Goal: Find specific page/section: Find specific page/section

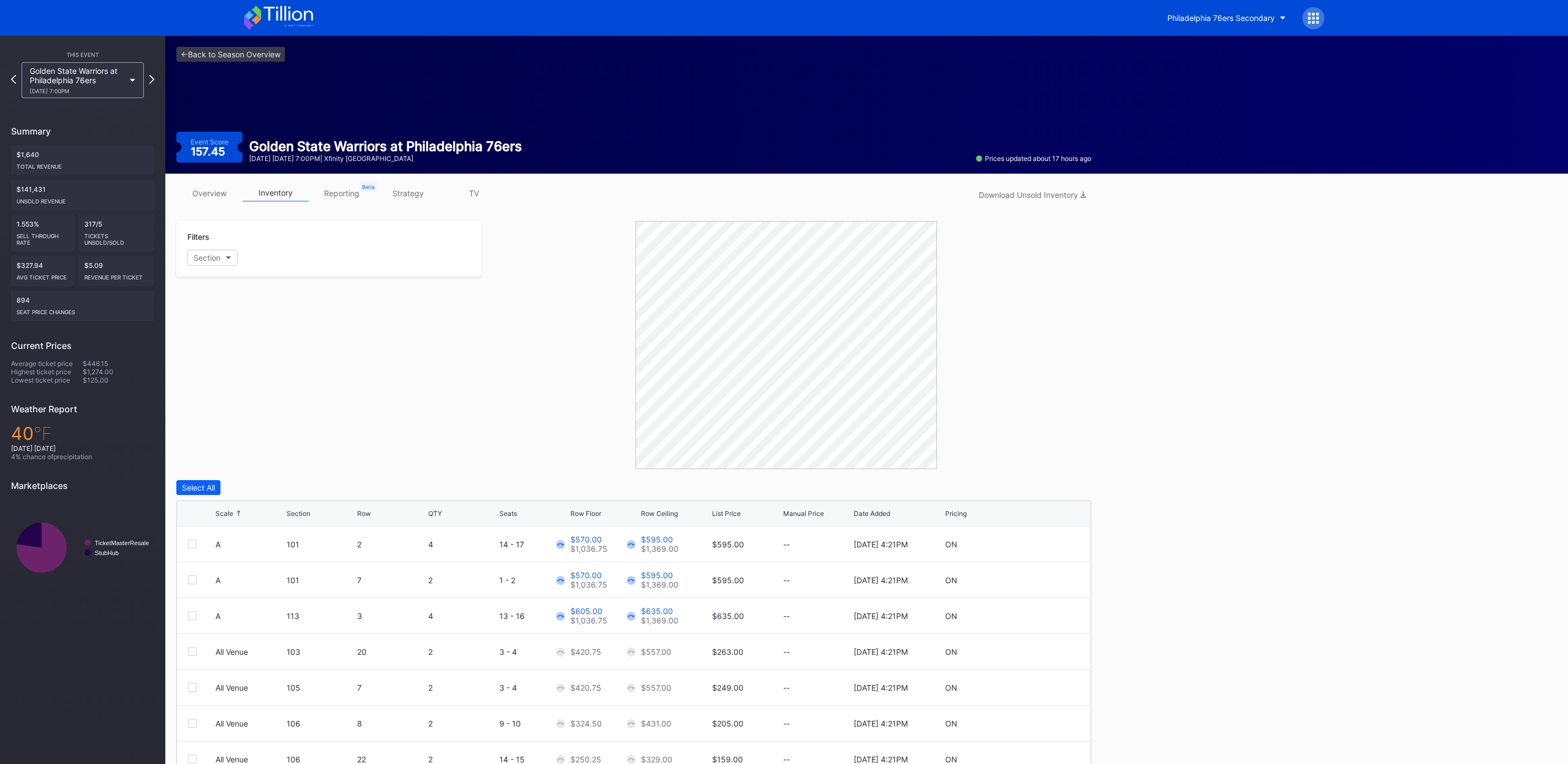
scroll to position [52, 0]
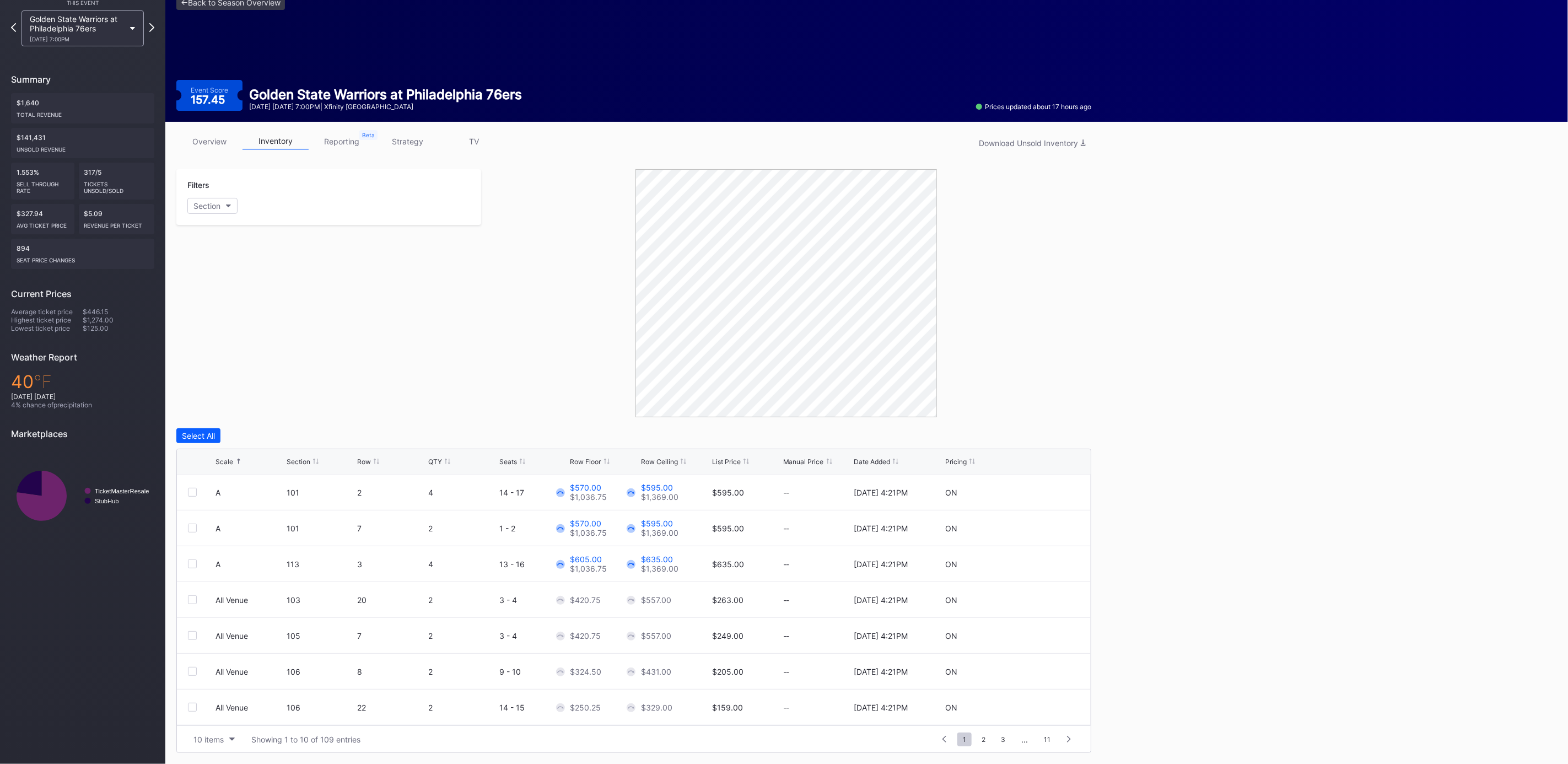
click at [204, 128] on div "overview inventory reporting strategy TV Download Unsold Inventory Filters Sect…" at bounding box center [633, 442] width 937 height 642
click at [204, 146] on link "overview" at bounding box center [209, 141] width 66 height 17
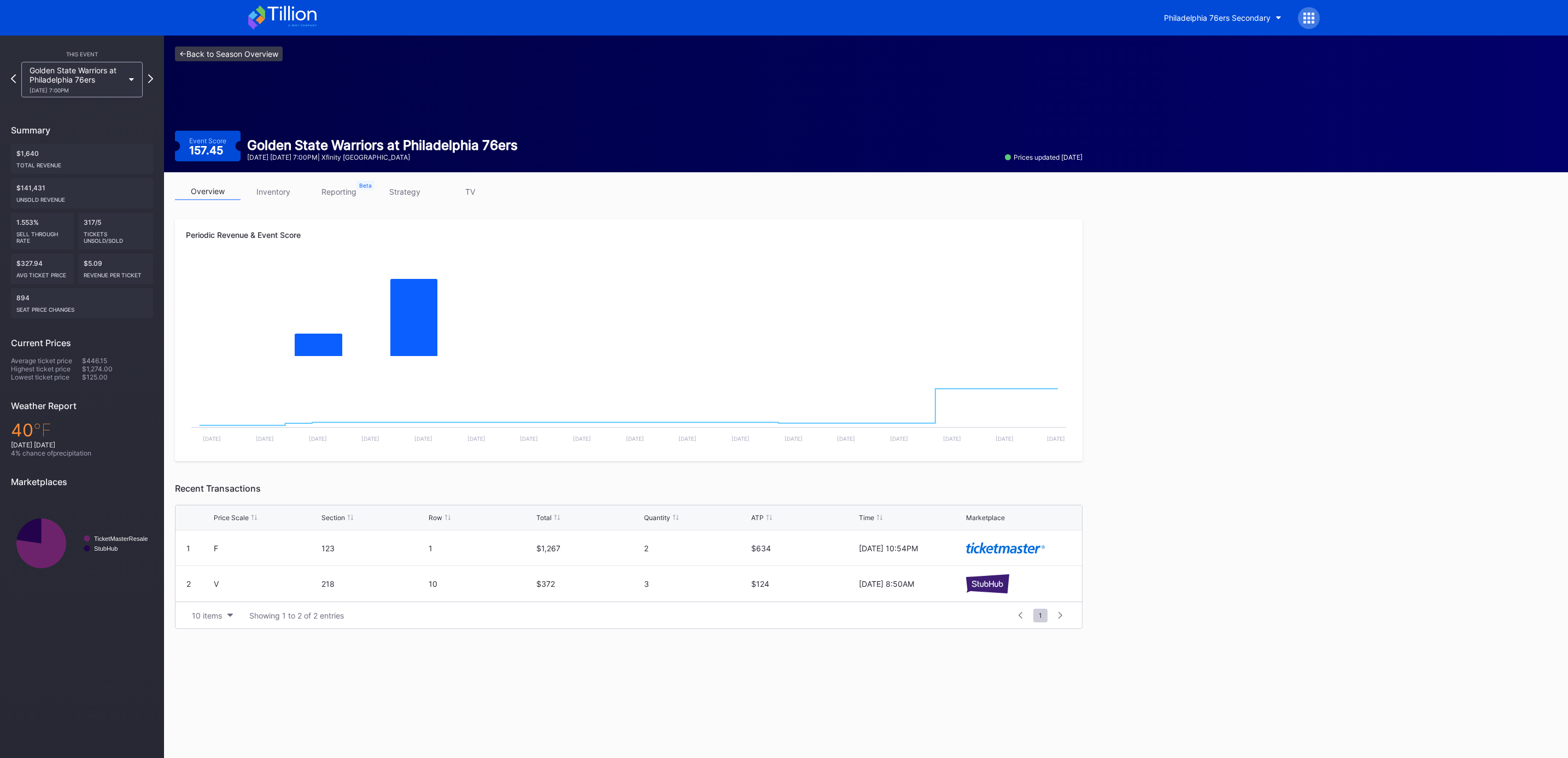
click at [224, 56] on link "<- Back to Season Overview" at bounding box center [228, 53] width 108 height 14
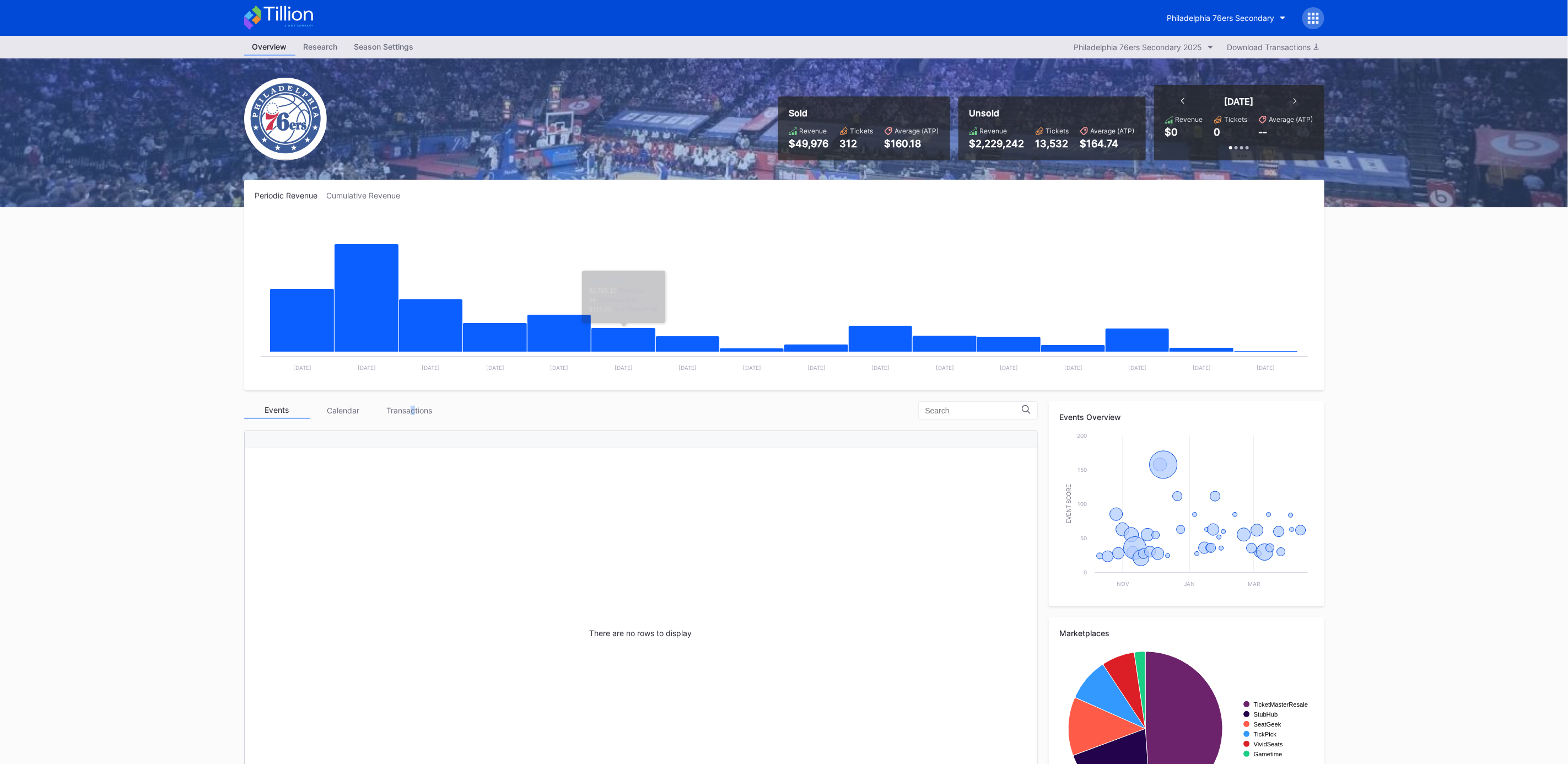
click at [412, 407] on div "Transactions" at bounding box center [409, 410] width 66 height 17
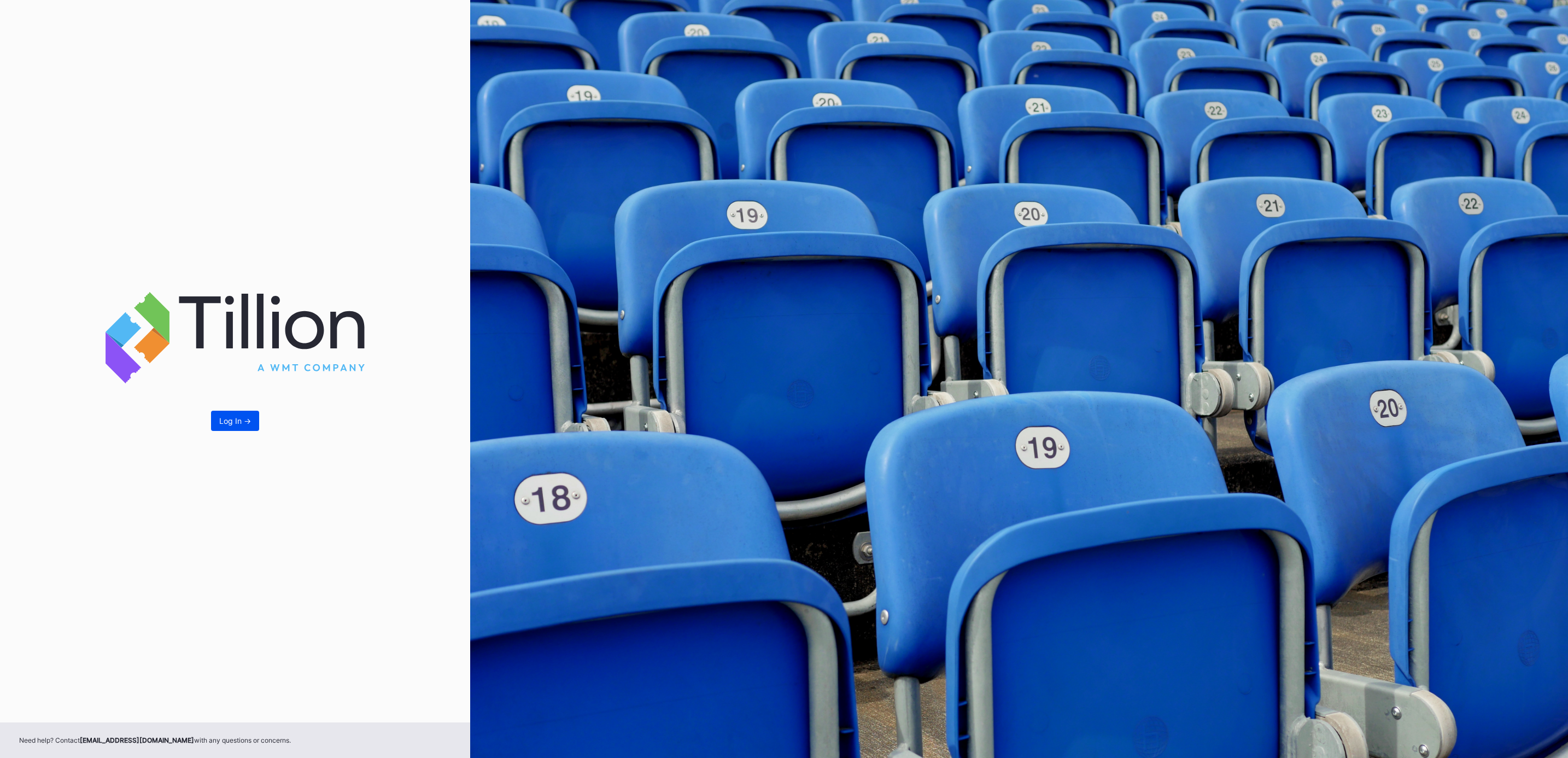
click at [223, 415] on button "Log In ->" at bounding box center [235, 421] width 48 height 20
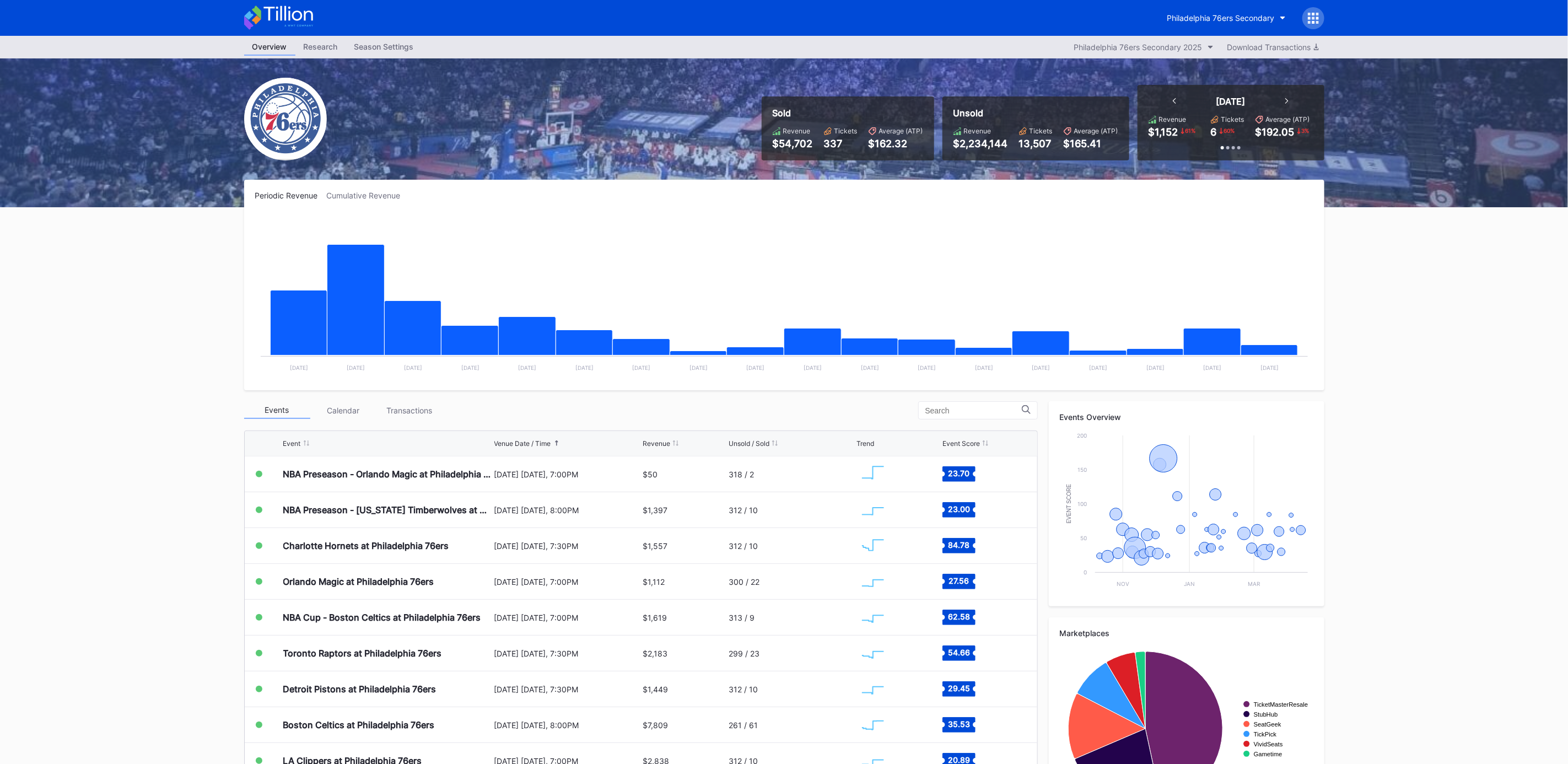
click at [412, 415] on div "Transactions" at bounding box center [409, 410] width 66 height 17
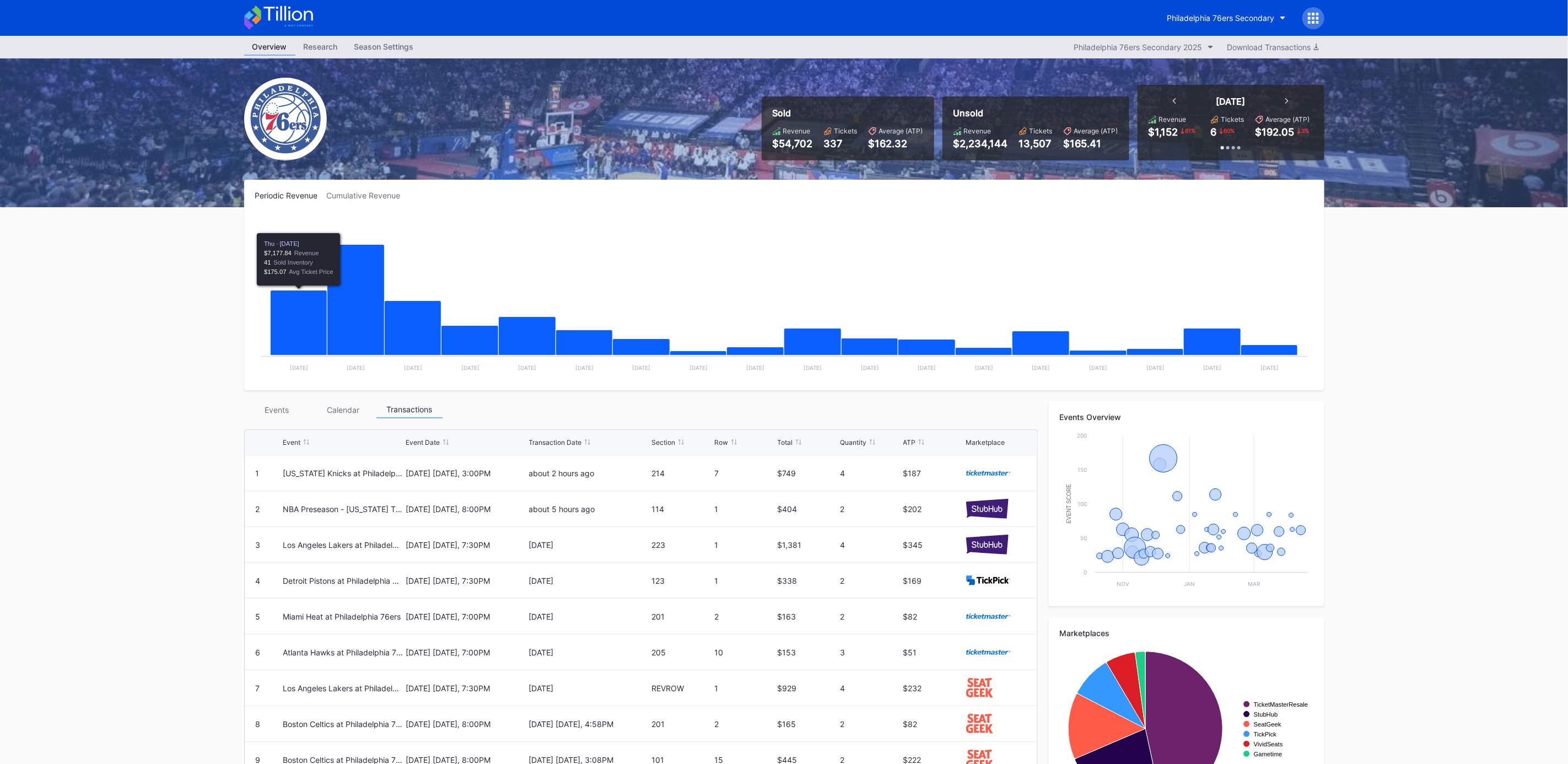
click at [263, 409] on div "Events" at bounding box center [277, 410] width 66 height 17
